Goal: Task Accomplishment & Management: Use online tool/utility

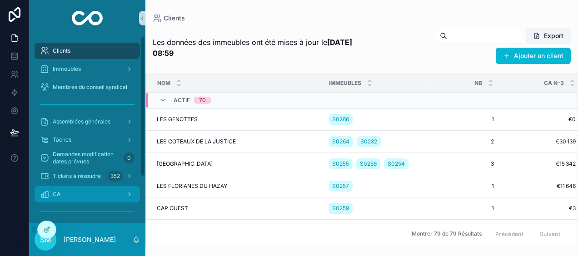
click at [101, 197] on div "CA" at bounding box center [87, 194] width 94 height 15
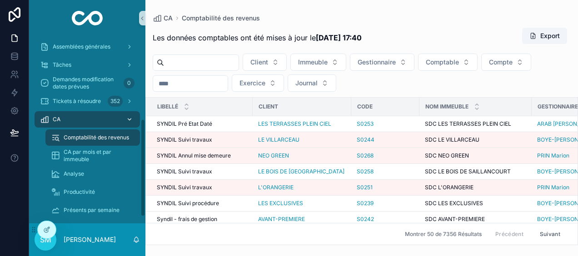
scroll to position [171, 0]
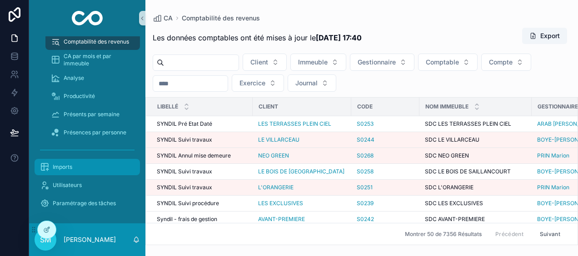
click at [77, 165] on div "Imports" at bounding box center [87, 167] width 94 height 15
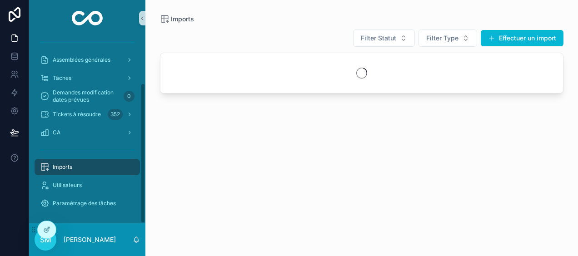
scroll to position [62, 0]
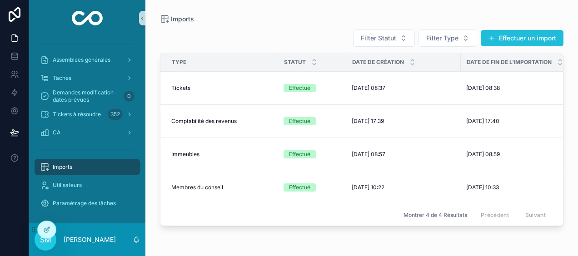
click at [529, 38] on button "Effectuer un import" at bounding box center [521, 38] width 83 height 16
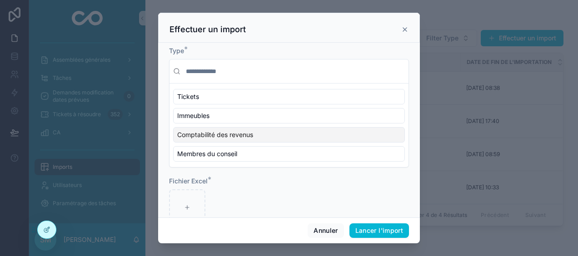
click at [242, 139] on div "Comptabilité des revenus" at bounding box center [289, 134] width 232 height 15
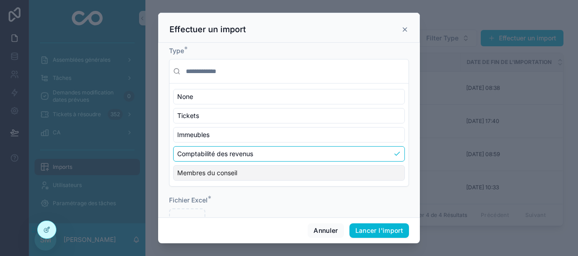
scroll to position [41, 0]
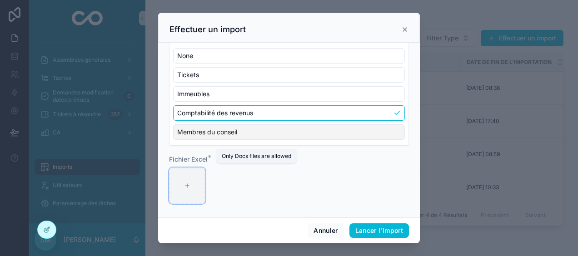
click at [184, 183] on icon "scrollable content" at bounding box center [187, 186] width 6 height 6
type input "**********"
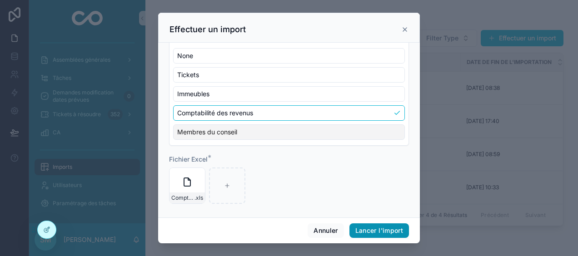
click at [363, 228] on button "Lancer l'import" at bounding box center [378, 230] width 59 height 15
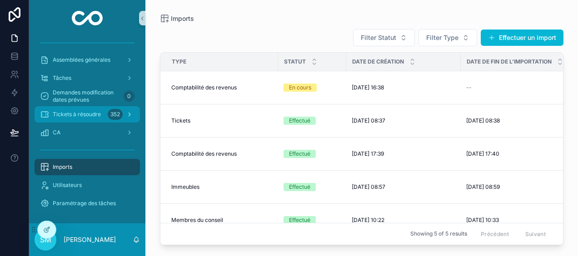
click at [66, 118] on div "Tickets à résoudre 352" at bounding box center [87, 114] width 94 height 15
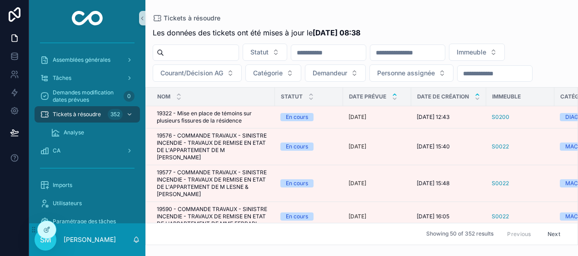
click at [479, 92] on icon "scrollable content" at bounding box center [477, 95] width 6 height 6
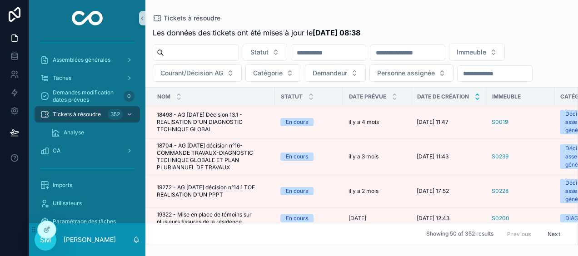
click at [476, 97] on icon "scrollable content" at bounding box center [477, 99] width 6 height 6
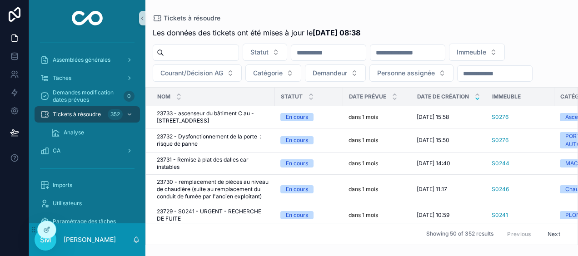
click at [362, 5] on div "Tickets à résoudre Les données des tickets ont été mises à jour le [DATE] 08:38…" at bounding box center [361, 122] width 432 height 245
click at [187, 75] on span "Courant/Décision AG" at bounding box center [191, 73] width 63 height 9
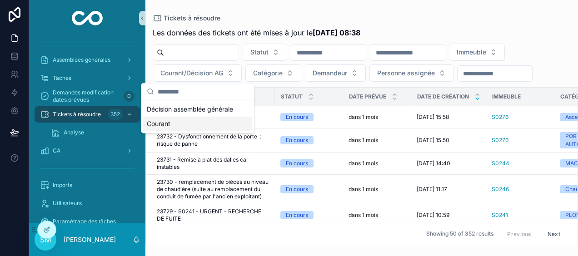
click at [175, 123] on div "Courant" at bounding box center [197, 124] width 109 height 15
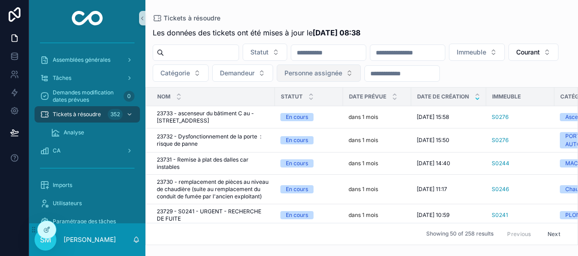
click at [342, 74] on span "Personne assignée" at bounding box center [313, 73] width 58 height 9
click at [372, 11] on div "Tickets à résoudre Les données des tickets ont été mises à jour le [DATE] 08:38…" at bounding box center [361, 122] width 432 height 245
click at [445, 52] on input "scrollable content" at bounding box center [407, 52] width 74 height 13
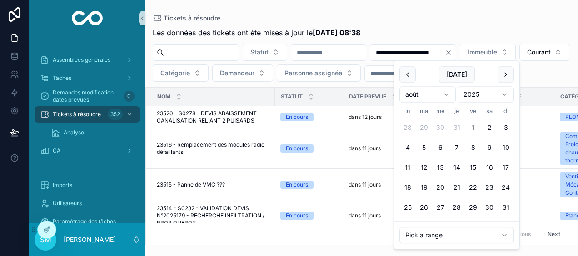
type input "**********"
click at [442, 13] on div "**********" at bounding box center [361, 122] width 432 height 245
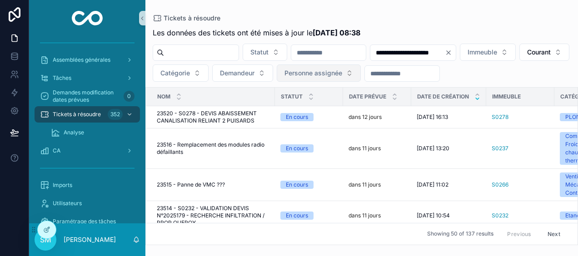
click at [342, 69] on span "Personne assignée" at bounding box center [313, 73] width 58 height 9
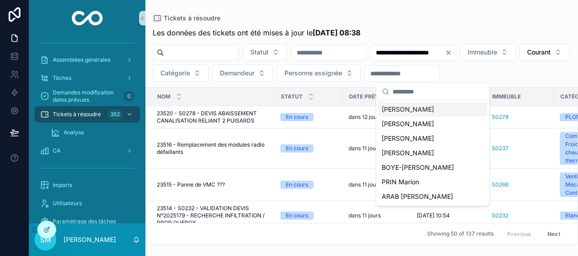
click at [420, 111] on span "[PERSON_NAME]" at bounding box center [407, 109] width 52 height 9
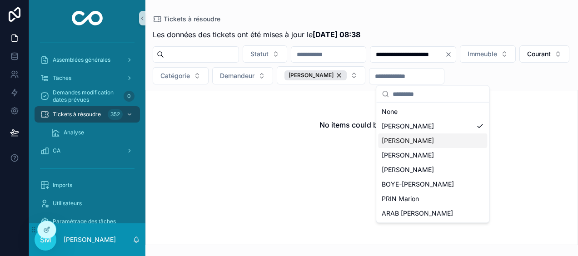
click at [436, 141] on div "[PERSON_NAME]" at bounding box center [432, 140] width 109 height 15
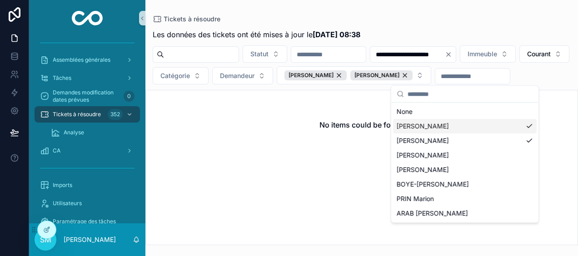
click at [526, 124] on div "[PERSON_NAME]" at bounding box center [464, 126] width 143 height 15
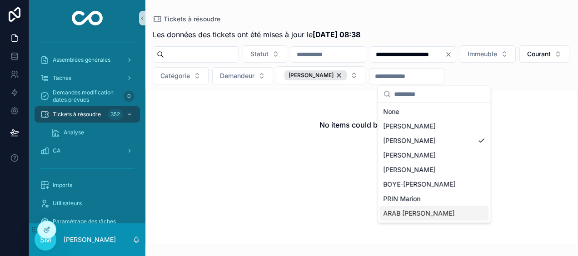
click at [437, 214] on div "ARAB [PERSON_NAME]" at bounding box center [434, 213] width 109 height 15
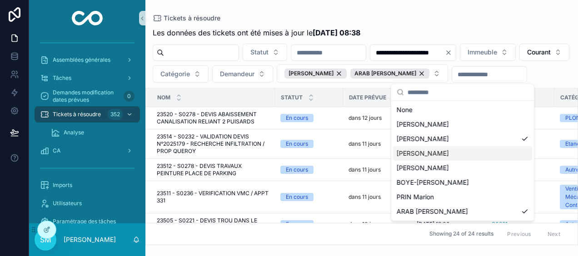
click at [380, 10] on div "**********" at bounding box center [361, 122] width 432 height 245
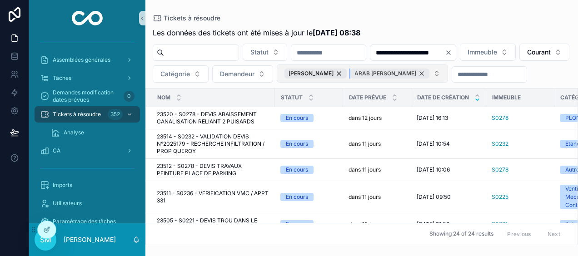
click at [429, 72] on div "ARAB [PERSON_NAME]" at bounding box center [389, 74] width 79 height 10
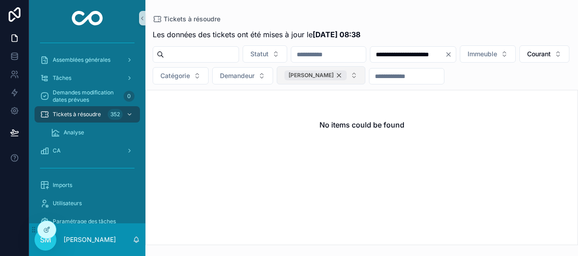
click at [346, 74] on div "[PERSON_NAME]" at bounding box center [315, 75] width 62 height 10
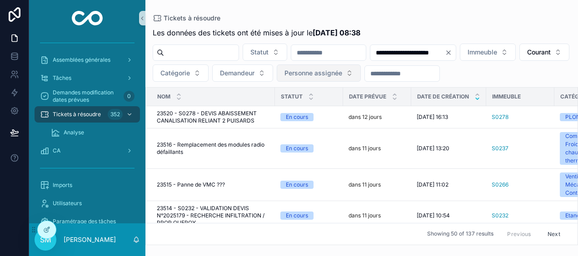
click at [342, 72] on span "Personne assignée" at bounding box center [313, 73] width 58 height 9
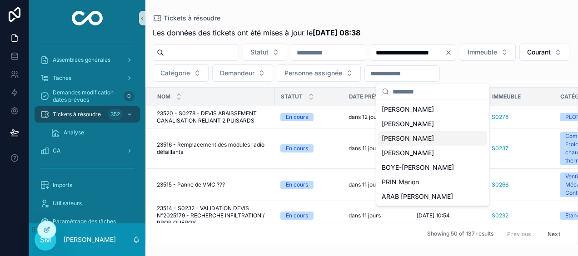
click at [418, 140] on span "[PERSON_NAME]" at bounding box center [407, 138] width 52 height 9
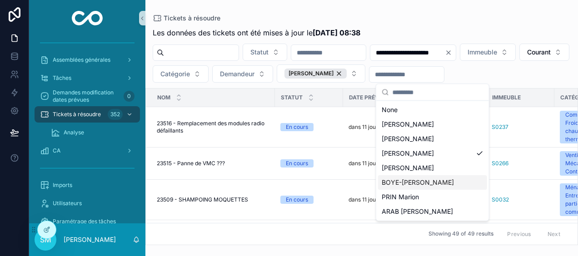
click at [448, 185] on div "BOYE-[PERSON_NAME]" at bounding box center [432, 182] width 109 height 15
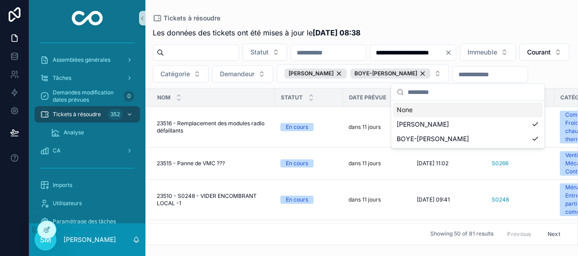
click at [439, 15] on div "Tickets à résoudre" at bounding box center [362, 18] width 418 height 7
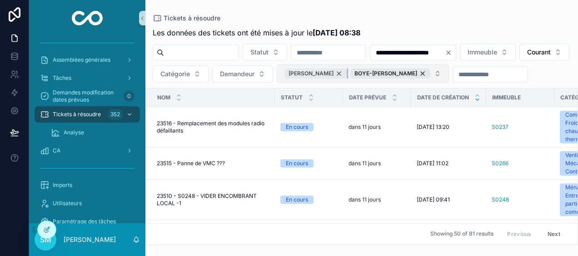
click at [346, 72] on div "[PERSON_NAME]" at bounding box center [315, 74] width 62 height 10
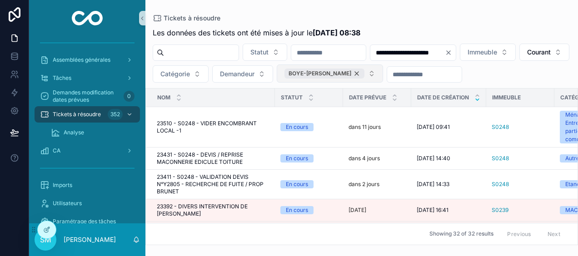
click at [364, 73] on div "BOYE-[PERSON_NAME]" at bounding box center [324, 74] width 80 height 10
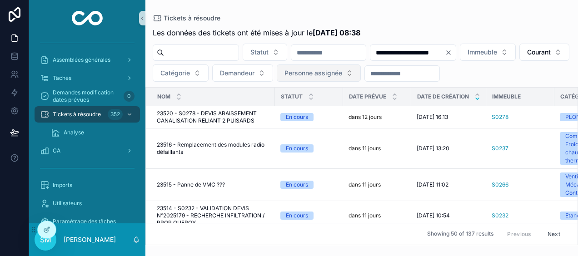
click at [342, 74] on span "Personne assignée" at bounding box center [313, 73] width 58 height 9
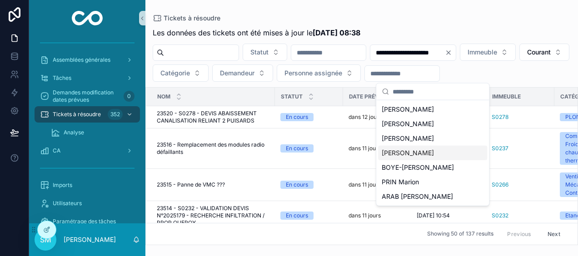
click at [429, 152] on span "[PERSON_NAME]" at bounding box center [407, 152] width 52 height 9
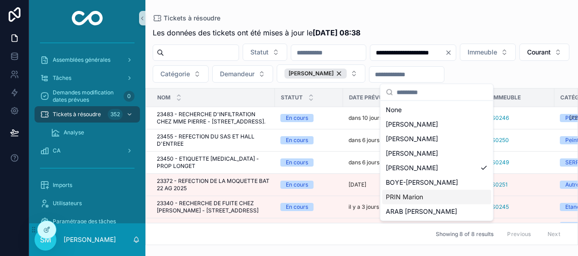
click at [423, 197] on div "PRIN Marion" at bounding box center [436, 197] width 109 height 15
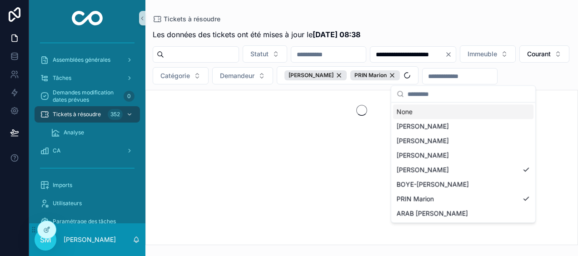
click at [425, 15] on div "Tickets à résoudre" at bounding box center [362, 19] width 418 height 9
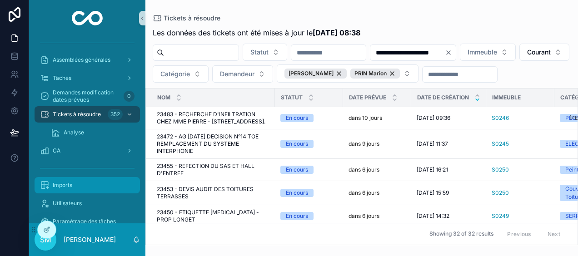
click at [92, 182] on div "Imports" at bounding box center [87, 185] width 94 height 15
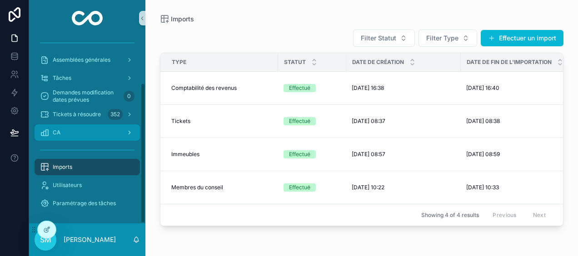
click at [69, 133] on div "CA" at bounding box center [87, 132] width 94 height 15
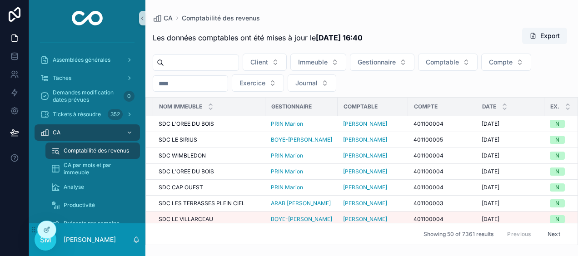
scroll to position [0, 284]
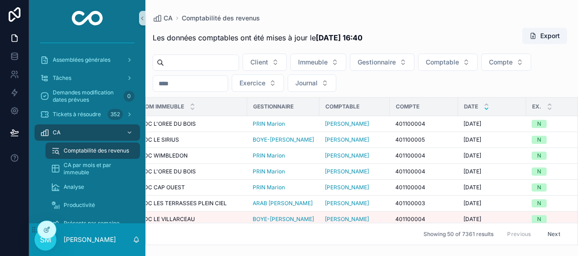
click at [484, 108] on icon "scrollable content" at bounding box center [485, 108] width 3 height 1
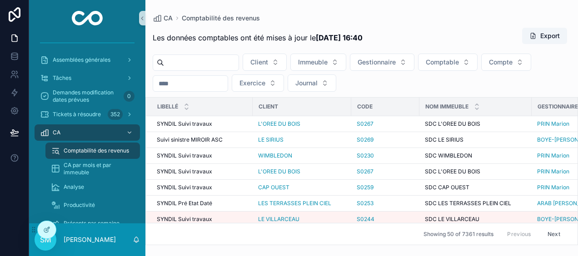
click at [169, 87] on input "scrollable content" at bounding box center [190, 83] width 74 height 13
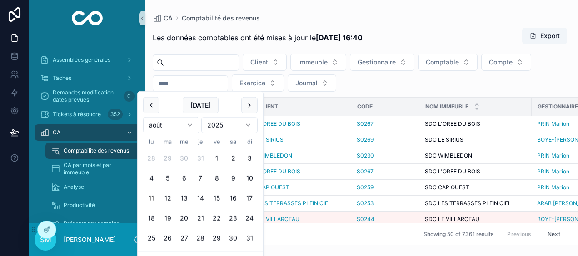
click at [149, 195] on button "11" at bounding box center [151, 198] width 16 height 16
type input "**********"
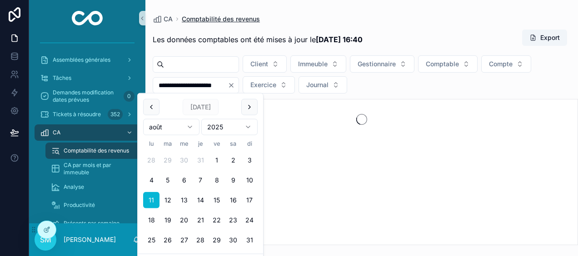
click at [253, 22] on span "Comptabilité des revenus" at bounding box center [221, 19] width 78 height 9
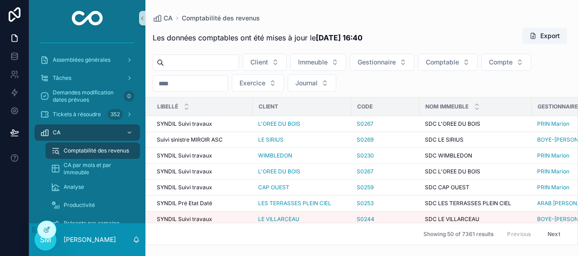
click at [202, 82] on input "scrollable content" at bounding box center [190, 83] width 74 height 13
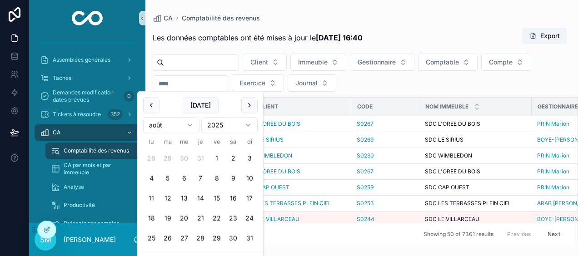
click at [151, 199] on button "11" at bounding box center [151, 198] width 16 height 16
type input "**********"
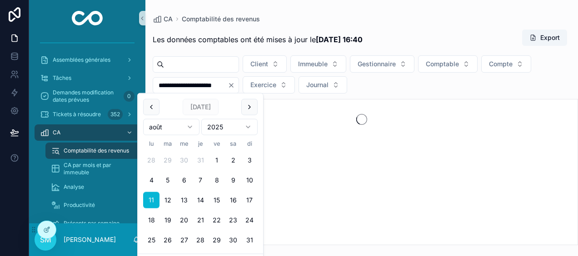
click at [425, 27] on div "**********" at bounding box center [361, 135] width 432 height 222
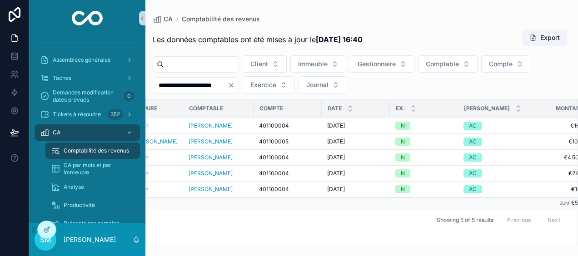
scroll to position [0, 439]
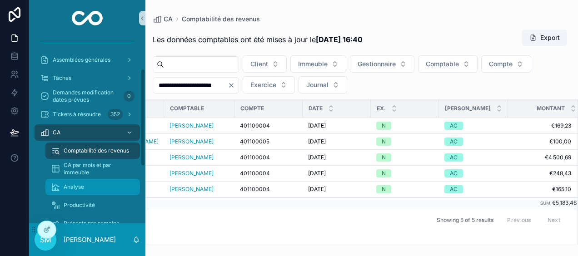
click at [76, 187] on span "Analyse" at bounding box center [74, 186] width 20 height 7
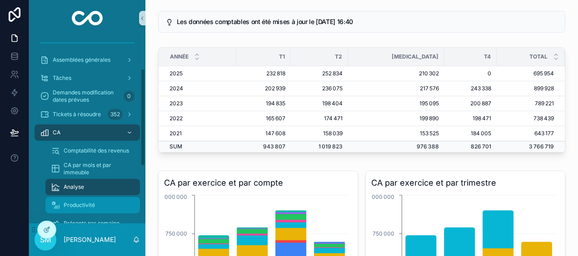
click at [94, 207] on span "Productivité" at bounding box center [79, 205] width 31 height 7
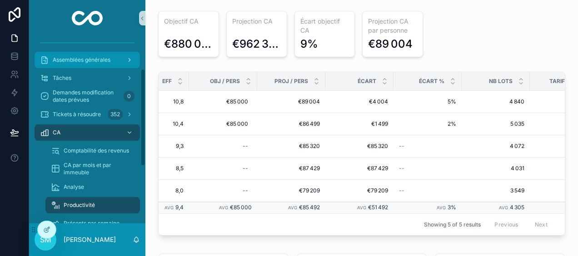
click at [107, 54] on div "Assemblées générales" at bounding box center [87, 60] width 94 height 15
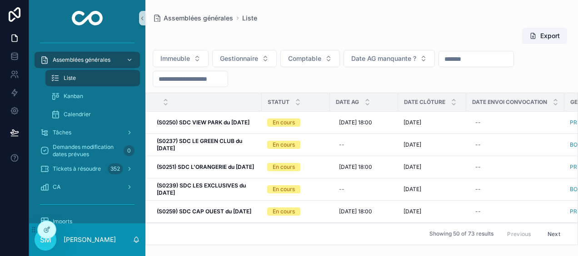
click at [203, 79] on input "scrollable content" at bounding box center [190, 79] width 74 height 13
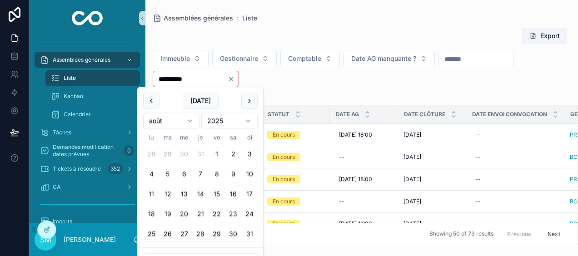
click at [290, 84] on div "**********" at bounding box center [361, 74] width 432 height 49
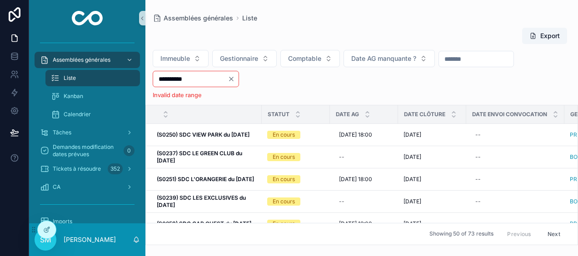
click at [217, 81] on input "**********" at bounding box center [190, 79] width 74 height 13
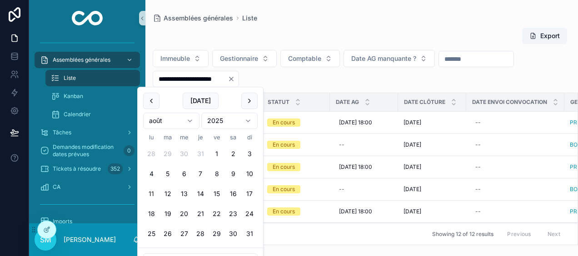
type input "**********"
click at [302, 21] on div "Assemblées générales Liste" at bounding box center [362, 18] width 418 height 7
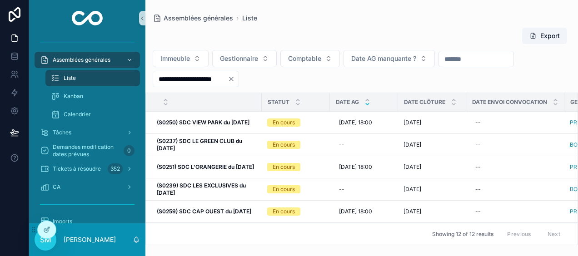
click at [367, 104] on icon "scrollable content" at bounding box center [367, 104] width 3 height 1
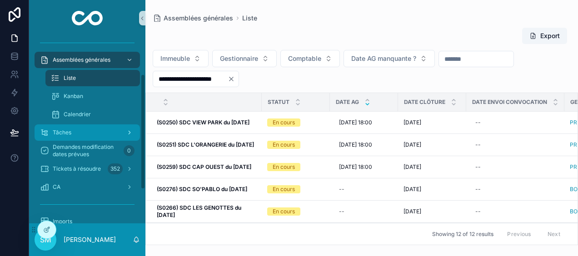
click at [103, 132] on div "Tâches" at bounding box center [87, 132] width 94 height 15
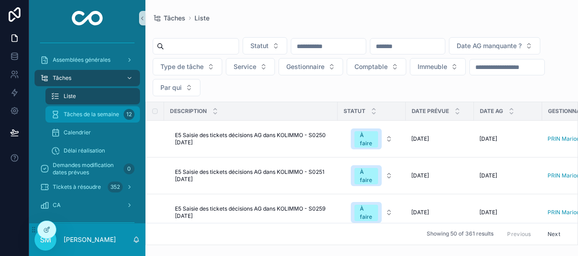
click at [105, 114] on span "Tâches de la semaine" at bounding box center [91, 114] width 55 height 7
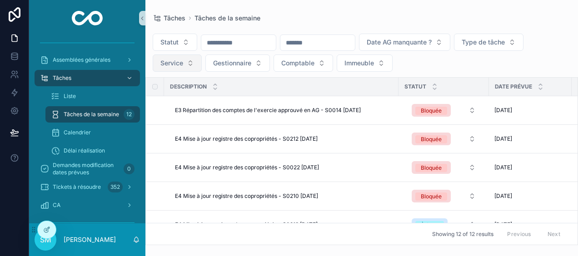
click at [178, 61] on span "Service" at bounding box center [171, 63] width 23 height 9
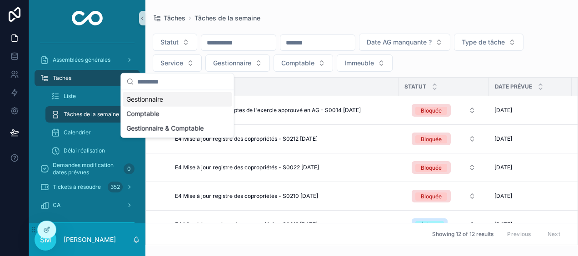
click at [169, 98] on div "Gestionnaire" at bounding box center [177, 99] width 109 height 15
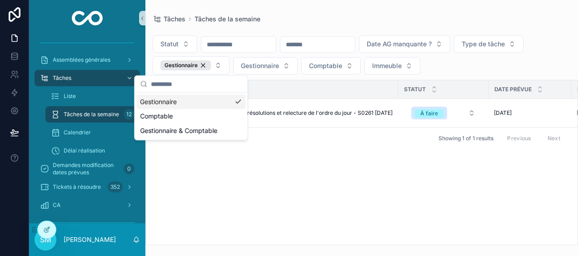
click at [300, 17] on div "Tâches Tâches de la semaine" at bounding box center [362, 19] width 418 height 9
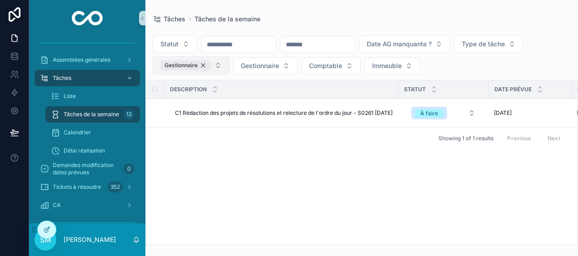
click at [203, 64] on div "Gestionnaire" at bounding box center [185, 65] width 50 height 10
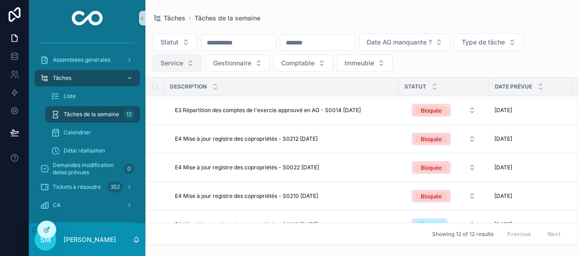
click at [175, 60] on span "Service" at bounding box center [171, 63] width 23 height 9
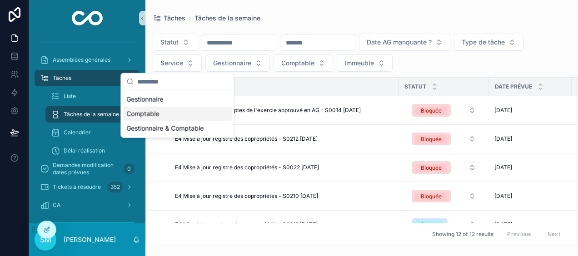
click at [180, 119] on div "Comptable" at bounding box center [177, 114] width 109 height 15
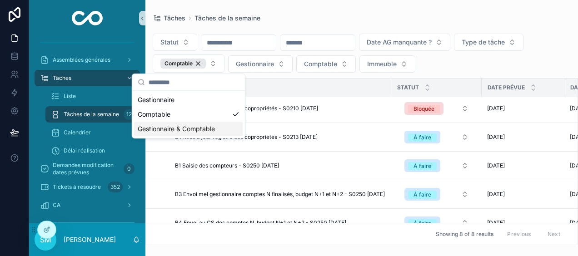
scroll to position [107, 0]
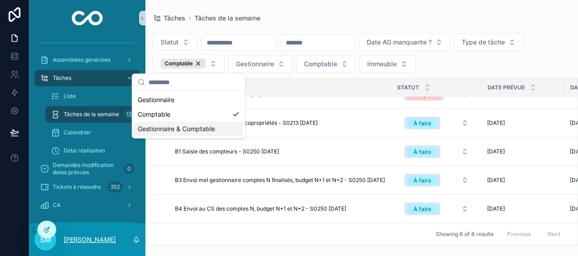
click at [94, 240] on p "[PERSON_NAME]" at bounding box center [90, 239] width 52 height 9
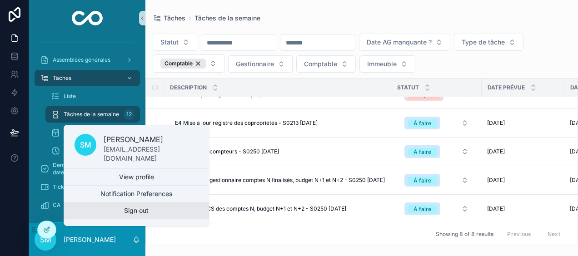
click at [112, 206] on button "Sign out" at bounding box center [136, 211] width 145 height 16
